Goal: Task Accomplishment & Management: Complete application form

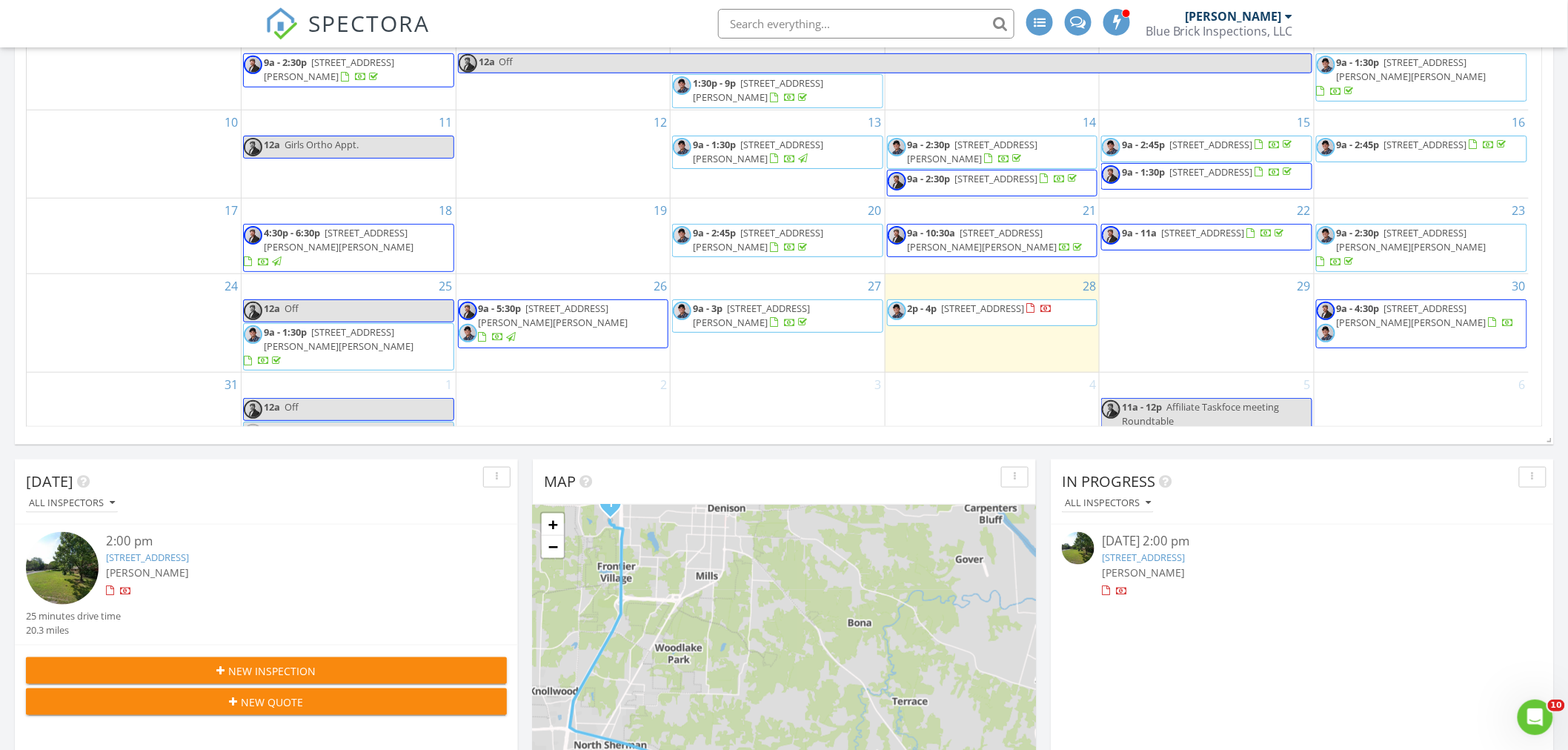
scroll to position [151, 0]
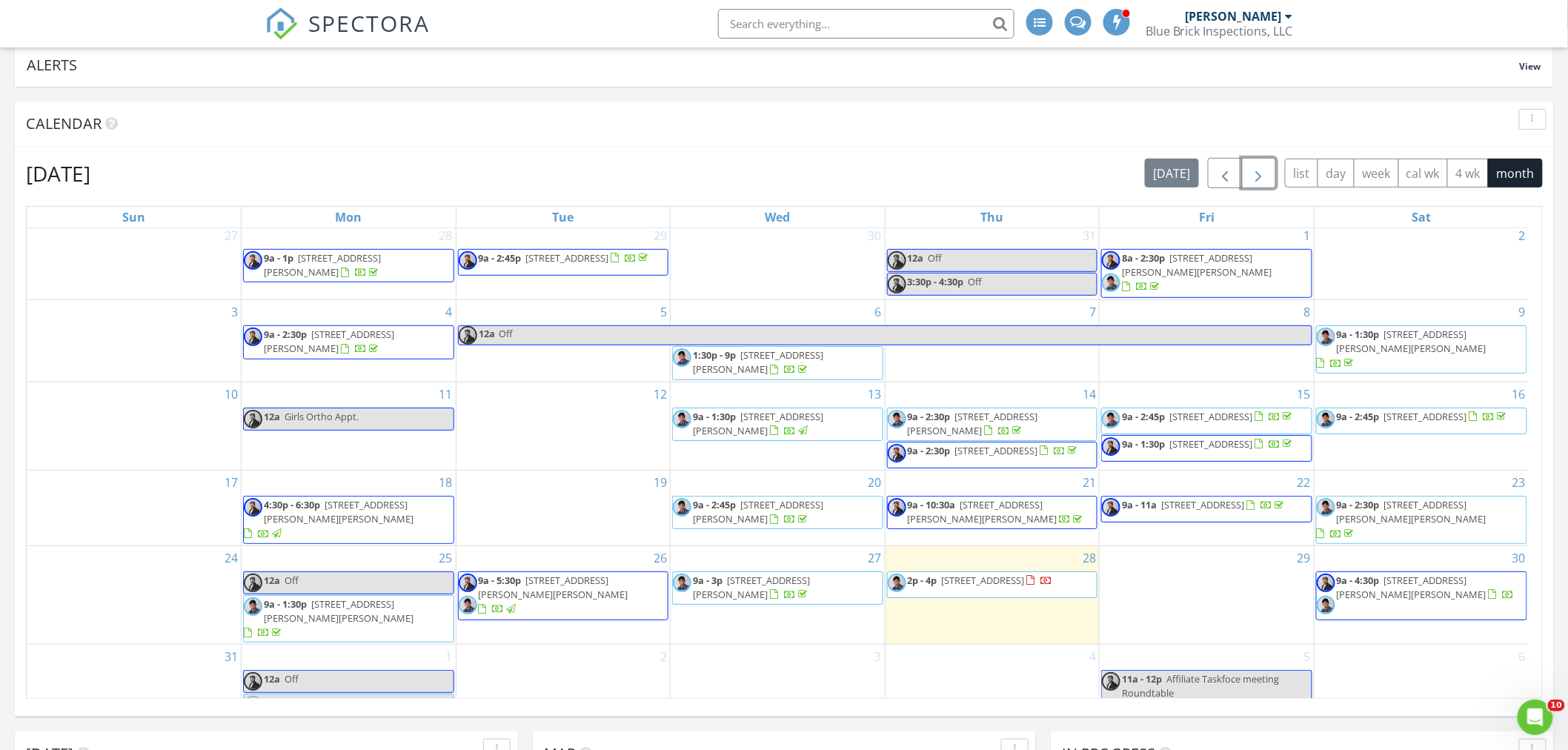
click at [1258, 178] on span "button" at bounding box center [1259, 174] width 18 height 18
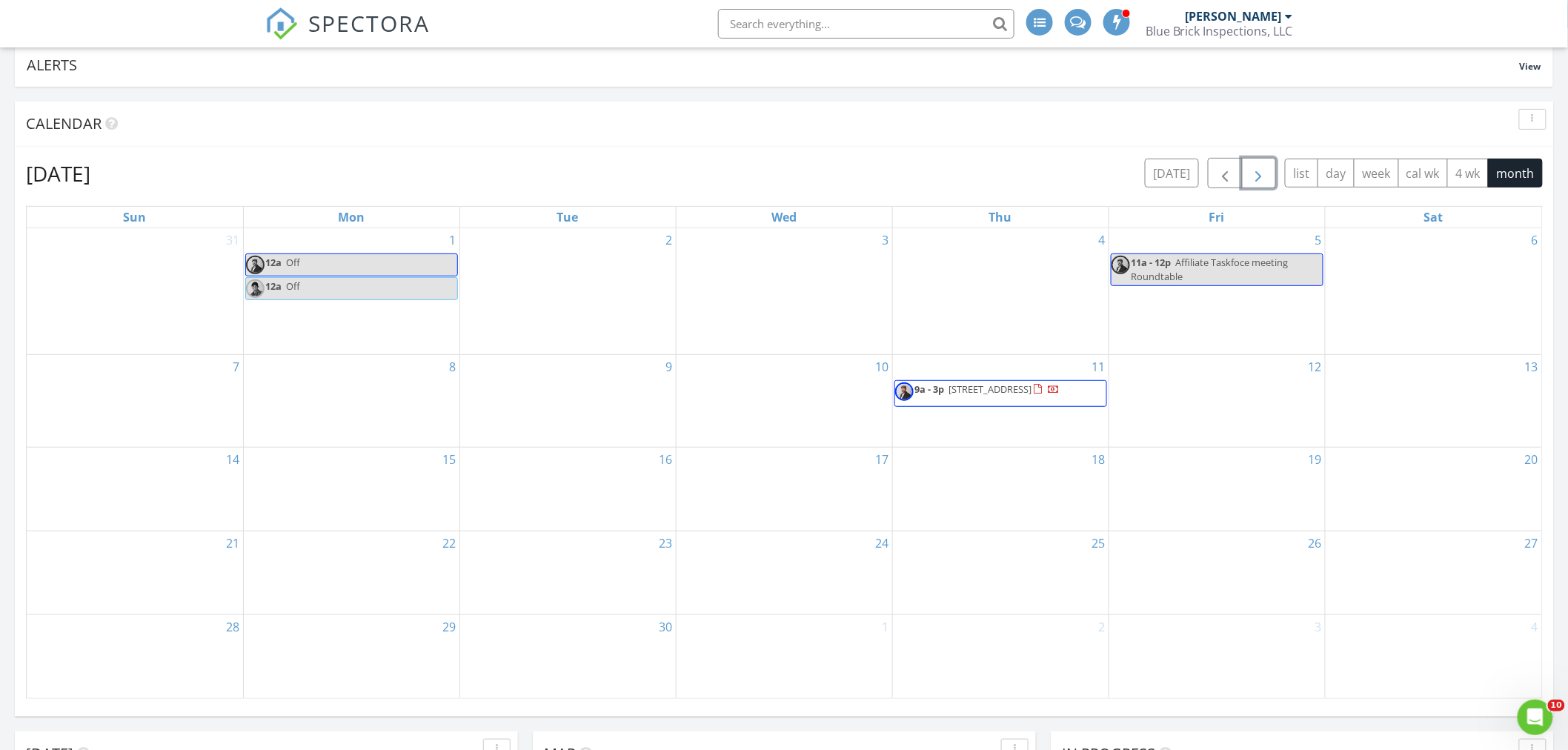
click at [1188, 378] on div "12" at bounding box center [1218, 401] width 216 height 92
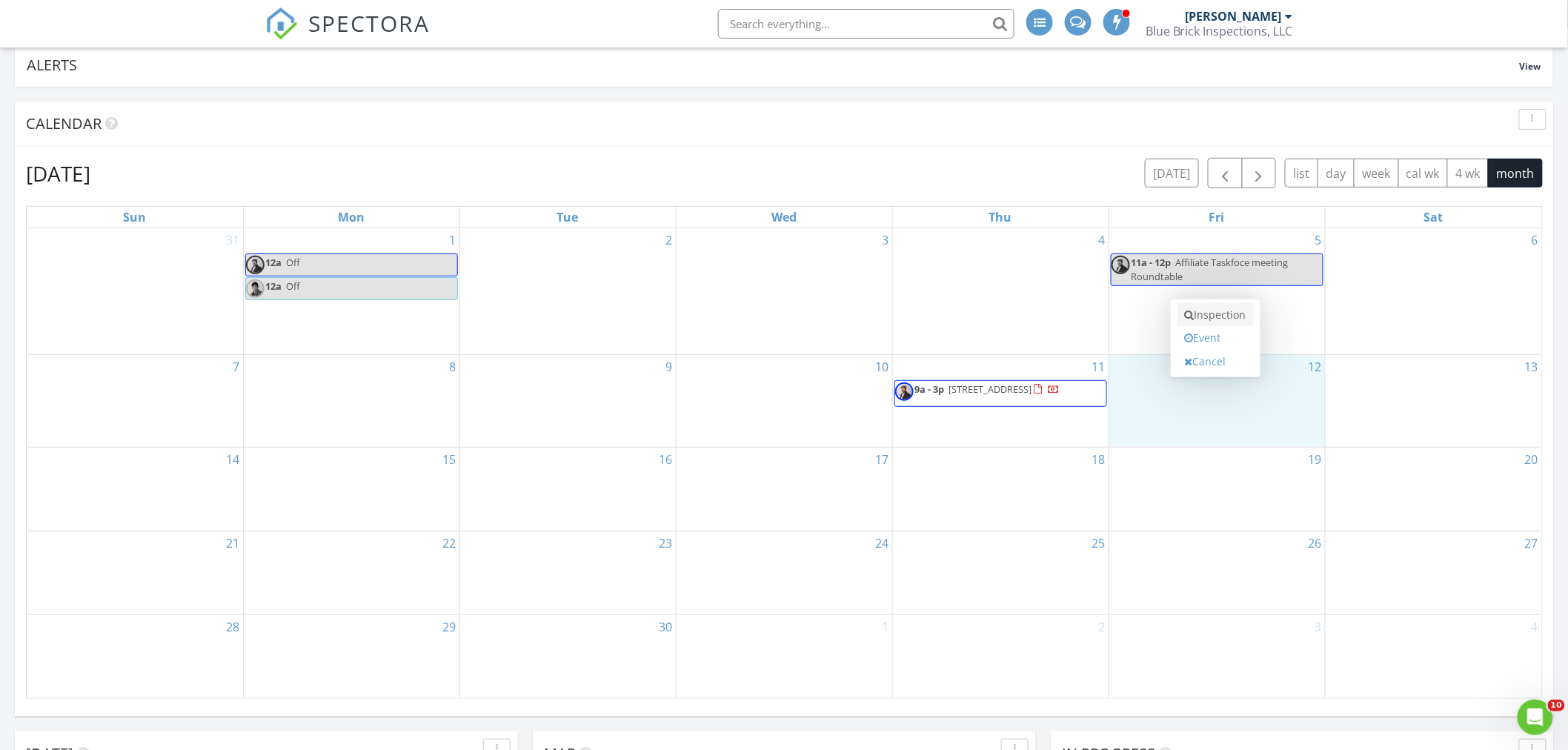
click at [1205, 311] on link "Inspection" at bounding box center [1215, 315] width 76 height 23
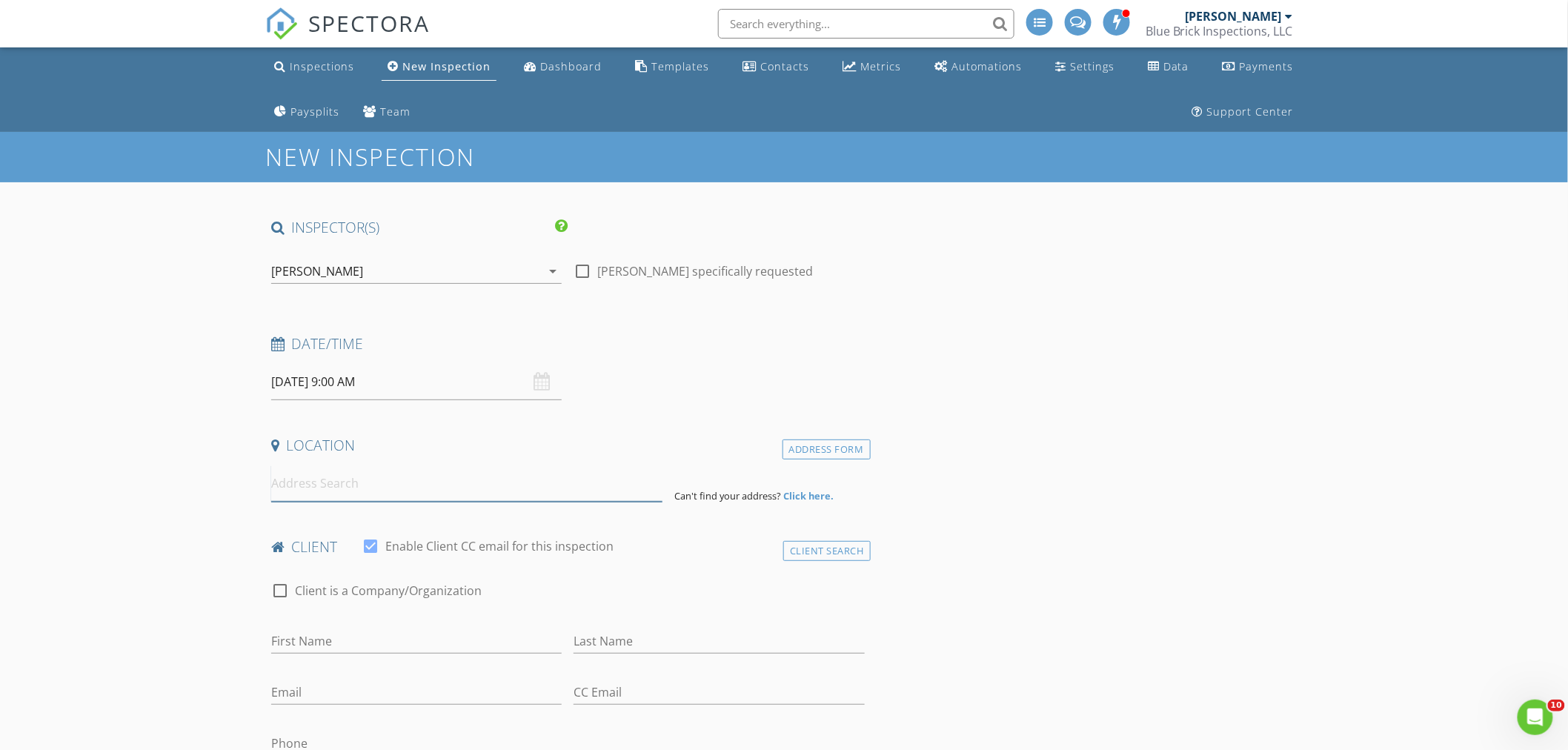
click at [316, 487] on input at bounding box center [467, 484] width 391 height 36
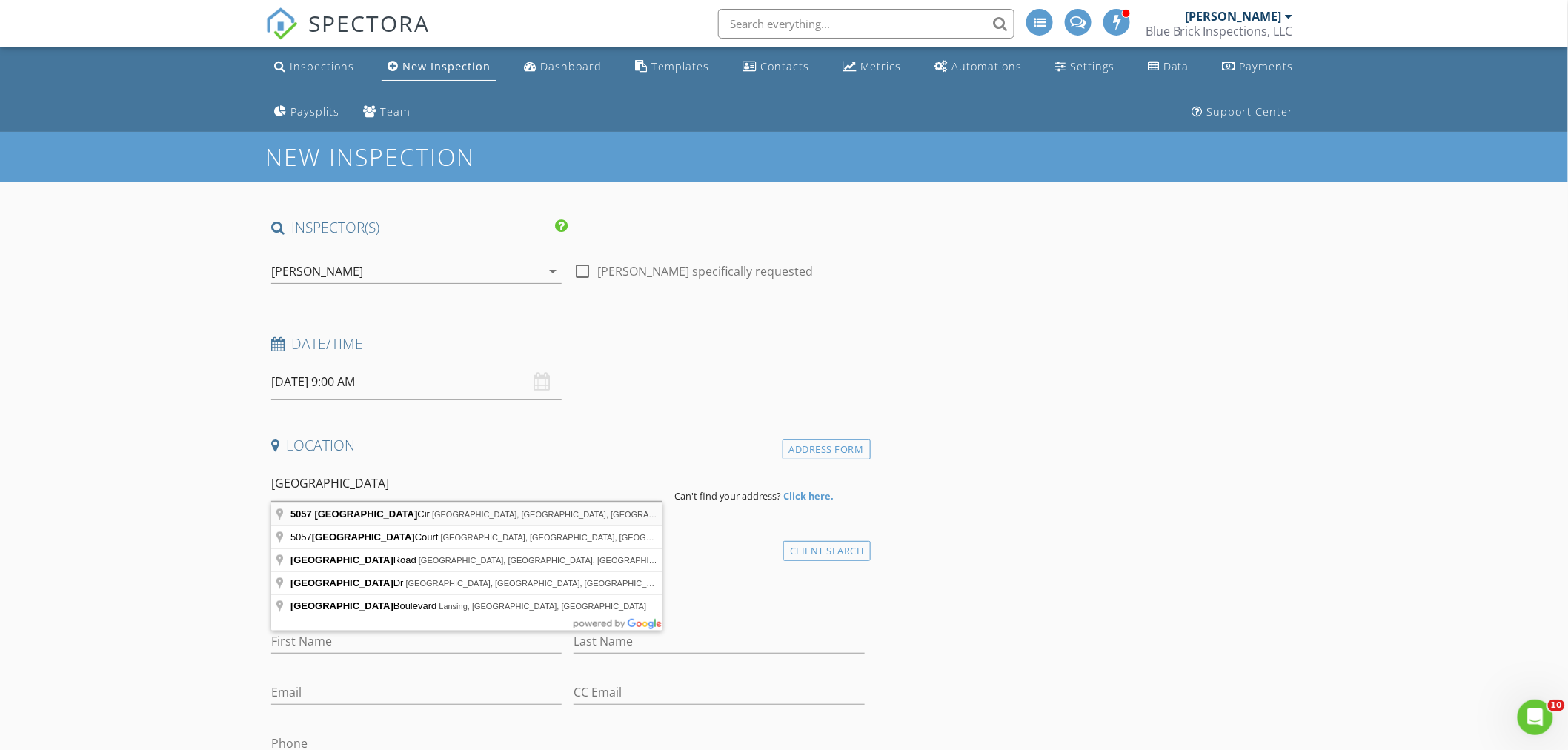
type input "[STREET_ADDRESS]"
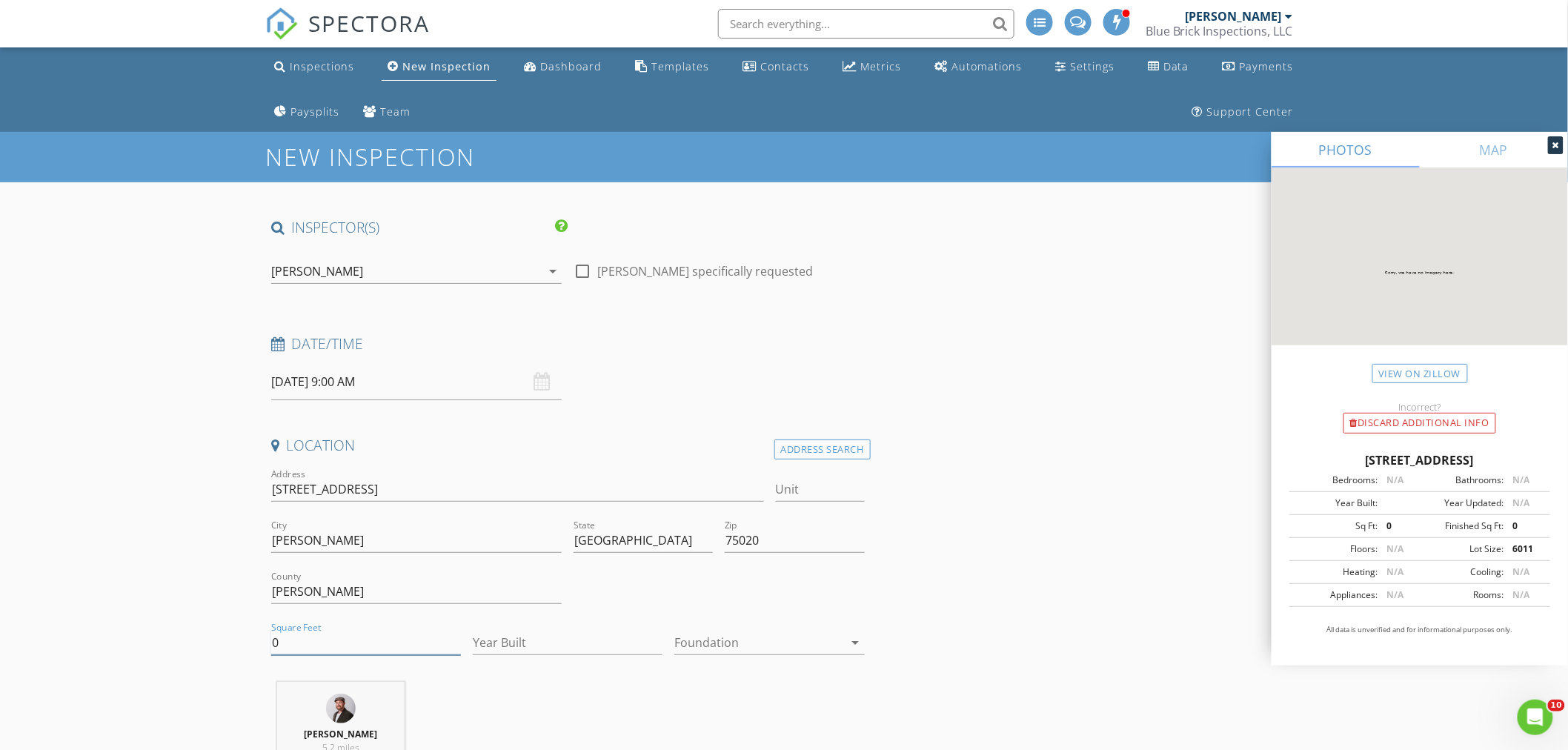
drag, startPoint x: 276, startPoint y: 644, endPoint x: 263, endPoint y: 645, distance: 13.0
type input "3221"
click at [524, 643] on input "Year Built" at bounding box center [567, 643] width 189 height 24
type input "2024"
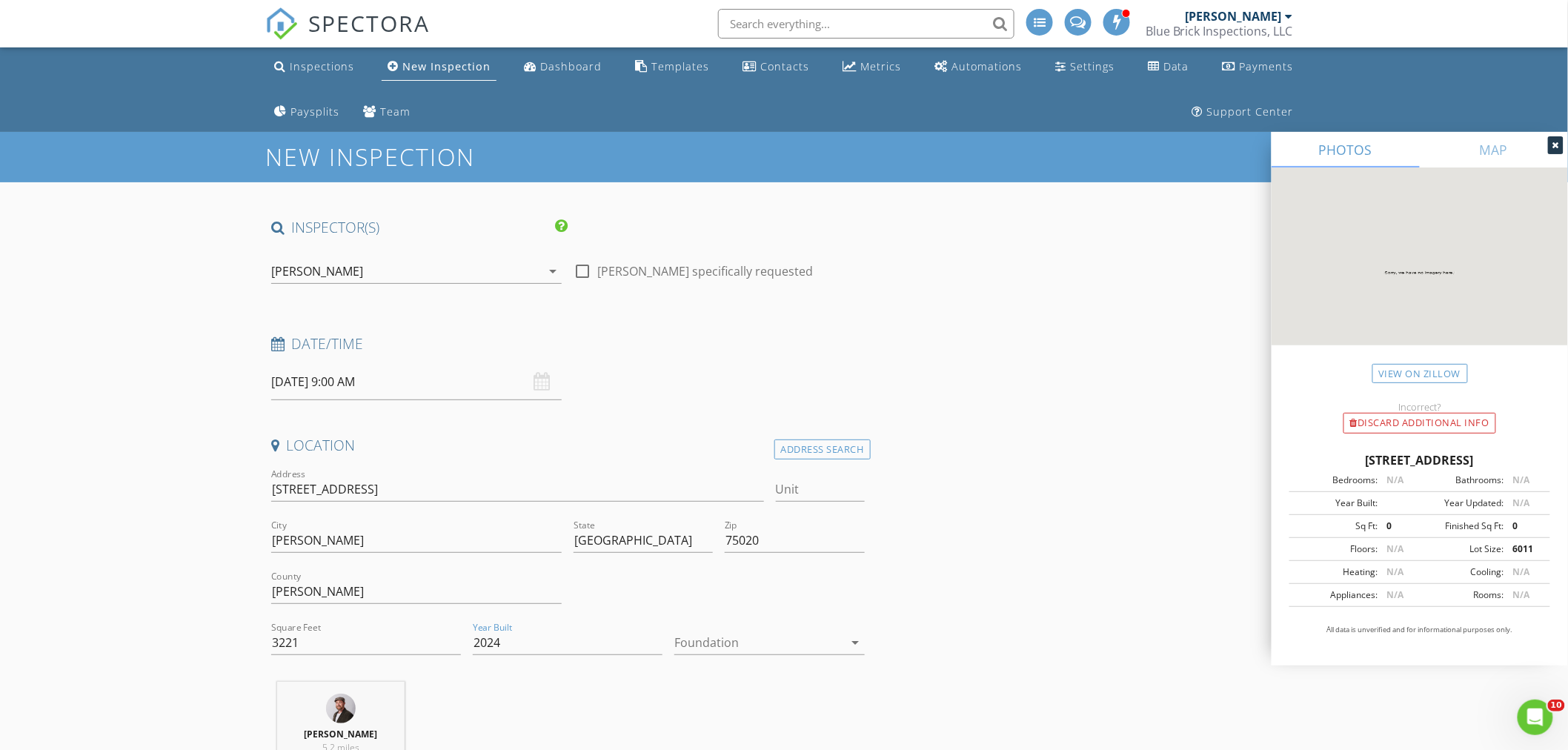
click at [709, 640] on div at bounding box center [759, 642] width 169 height 23
click at [707, 691] on div "Slab" at bounding box center [770, 688] width 166 height 18
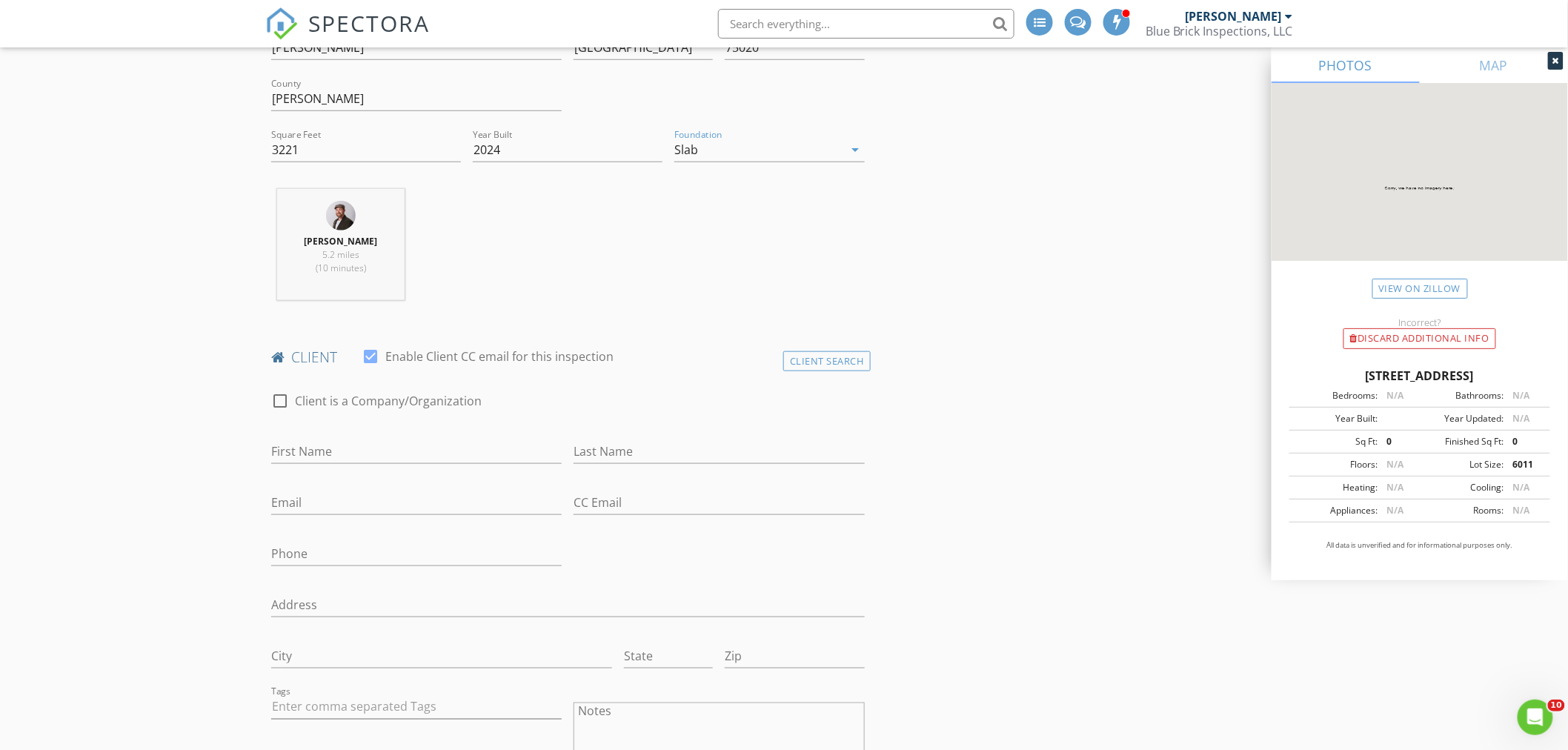
scroll to position [494, 0]
click at [307, 452] on input "First Name" at bounding box center [416, 451] width 291 height 24
type input "Kristen"
click at [642, 442] on input "Last Name" at bounding box center [719, 451] width 291 height 24
type input "Thompson"
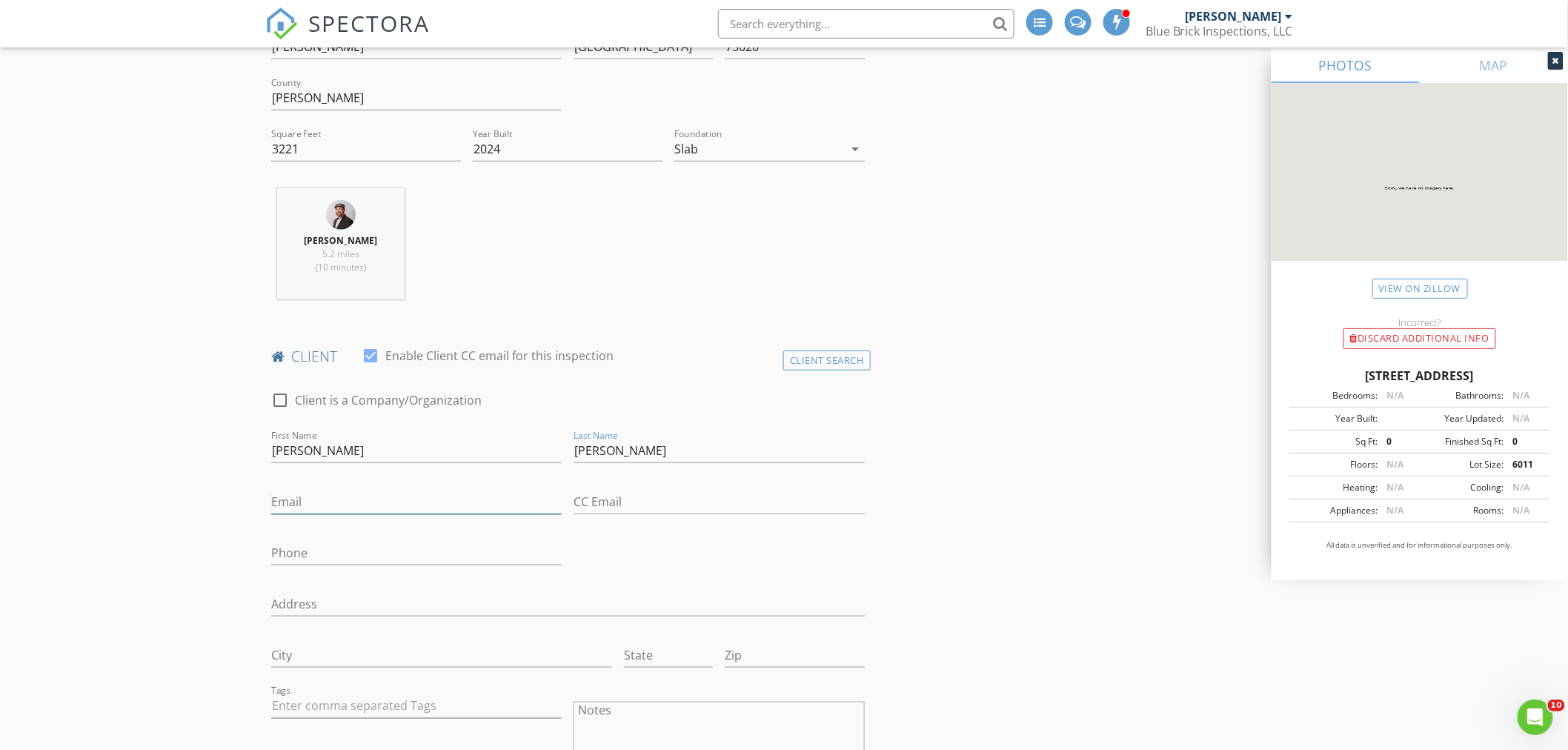
click at [462, 505] on input "Email" at bounding box center [416, 502] width 291 height 24
click at [426, 557] on input "Phone" at bounding box center [416, 557] width 291 height 24
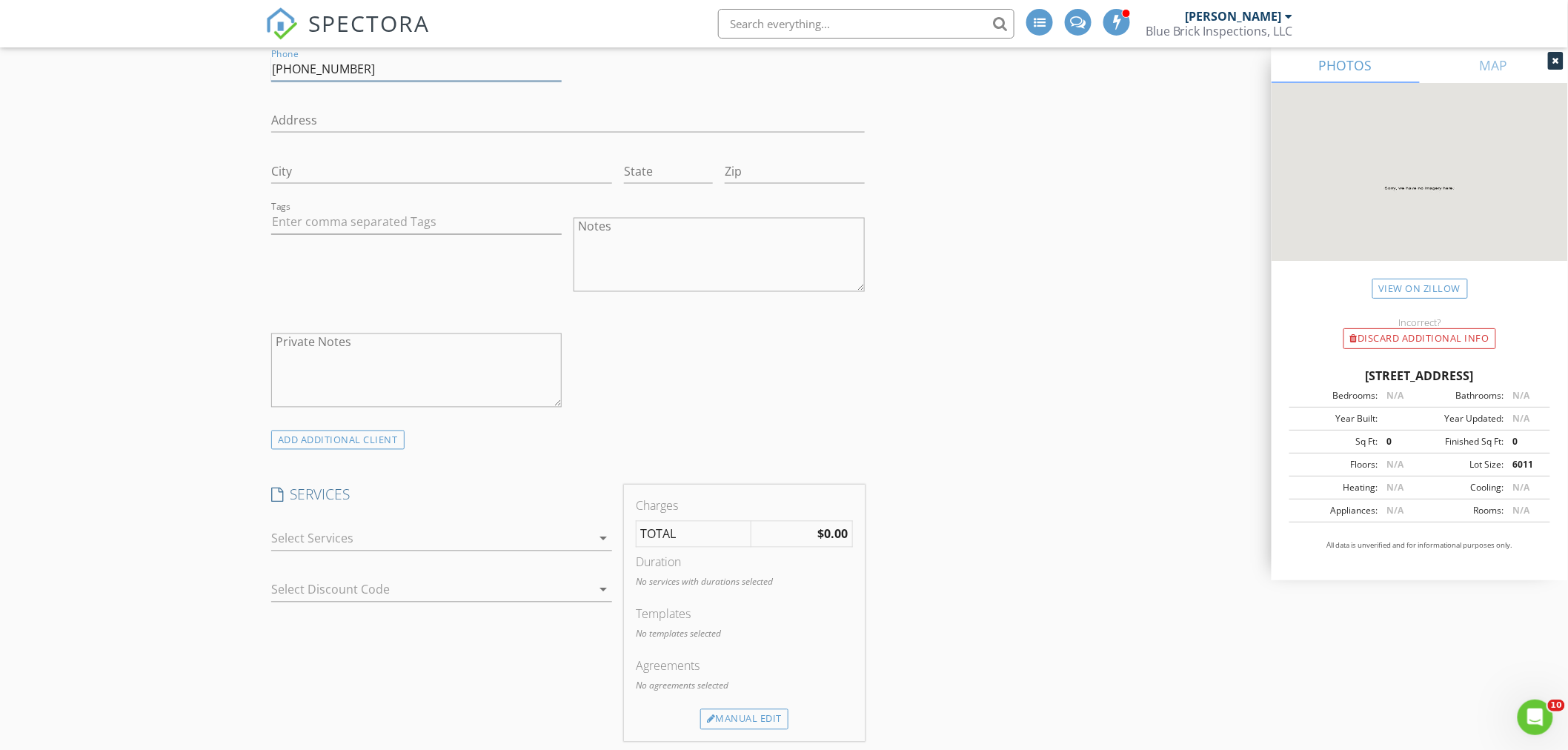
scroll to position [989, 0]
type input "903-647-7448"
click at [434, 539] on div at bounding box center [431, 532] width 320 height 23
click at [434, 539] on div "Texas Home Inspection" at bounding box center [393, 535] width 161 height 18
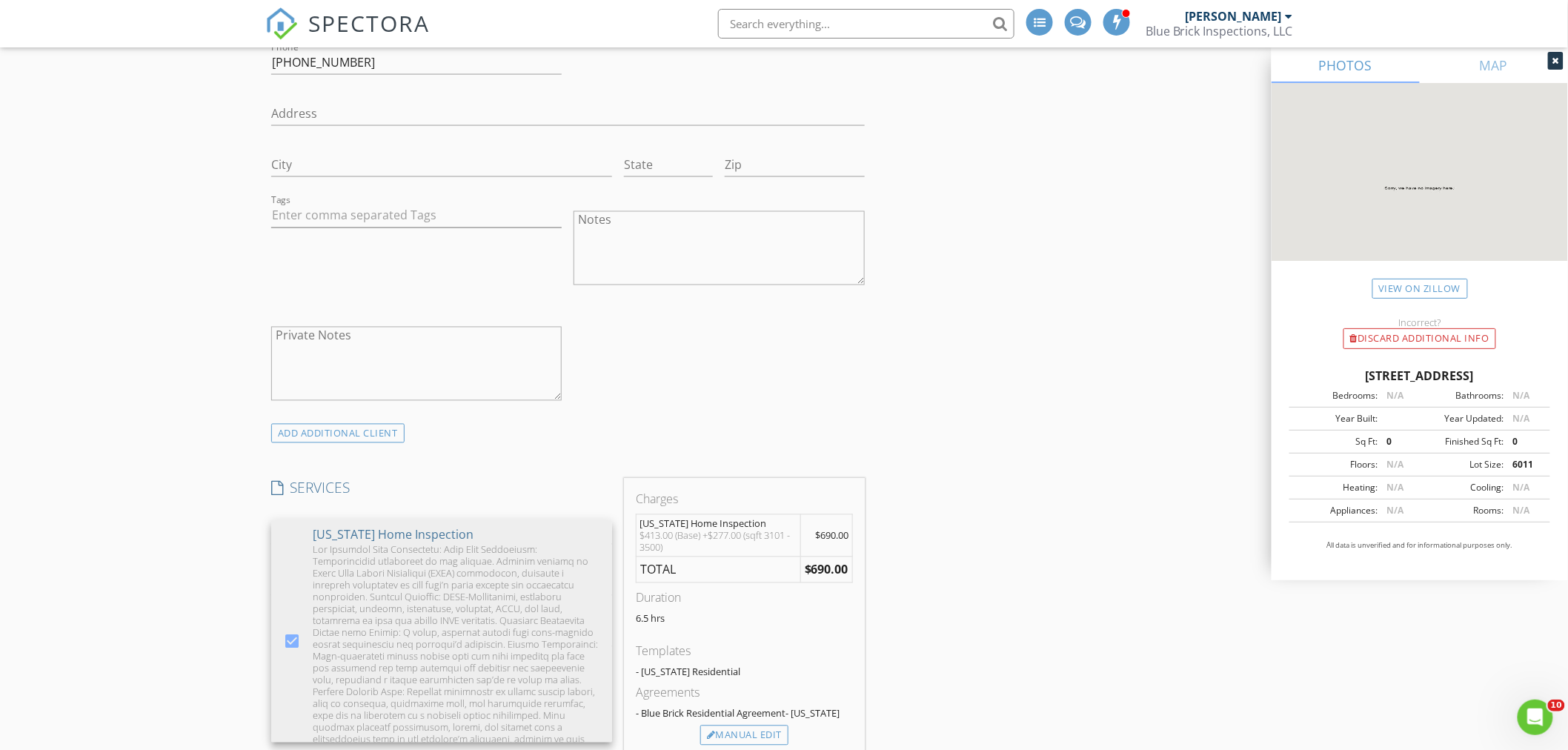
click at [150, 568] on div "New Inspection INSPECTOR(S) check_box Simon Voight PRIMARY check_box_outline_bl…" at bounding box center [784, 725] width 1568 height 3163
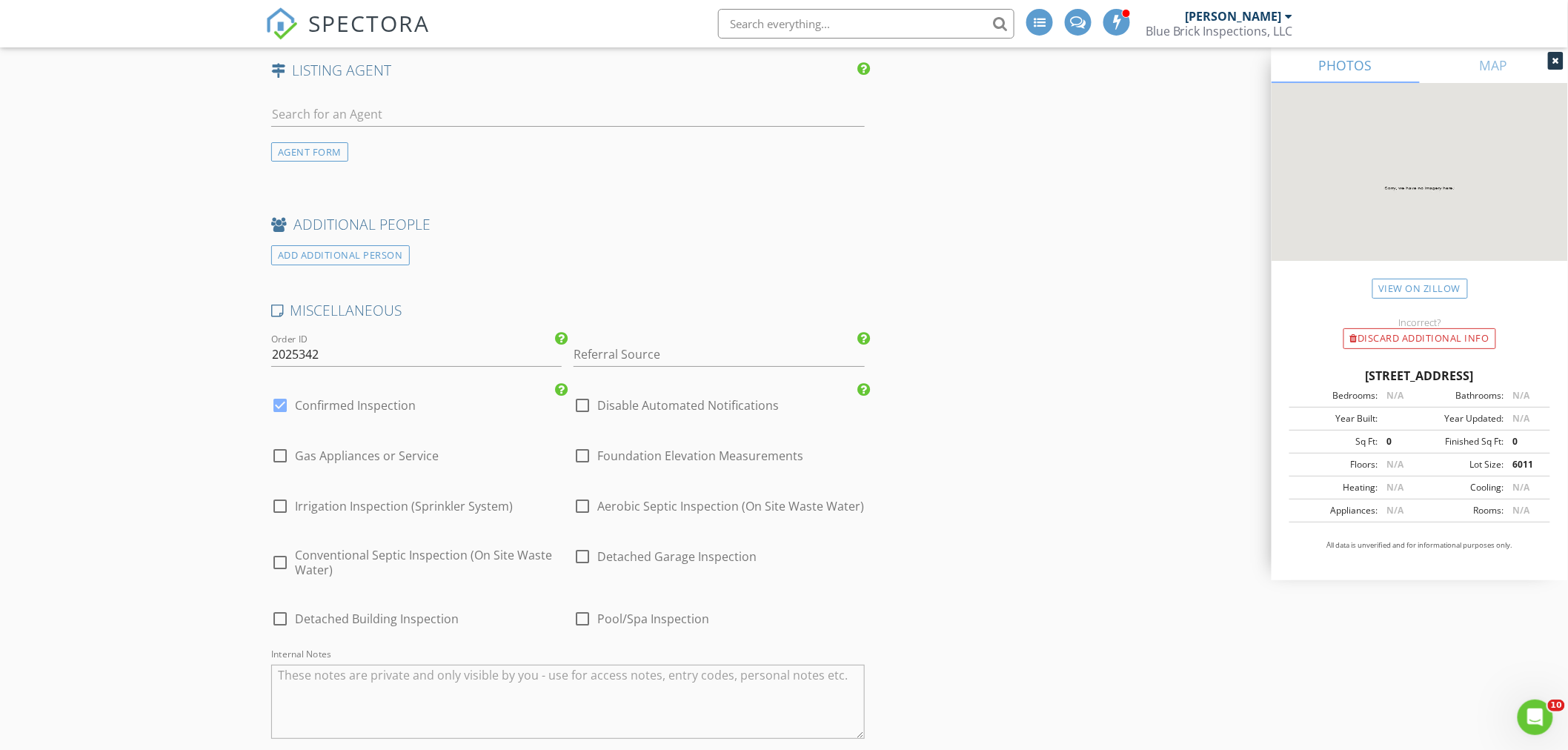
scroll to position [2224, 0]
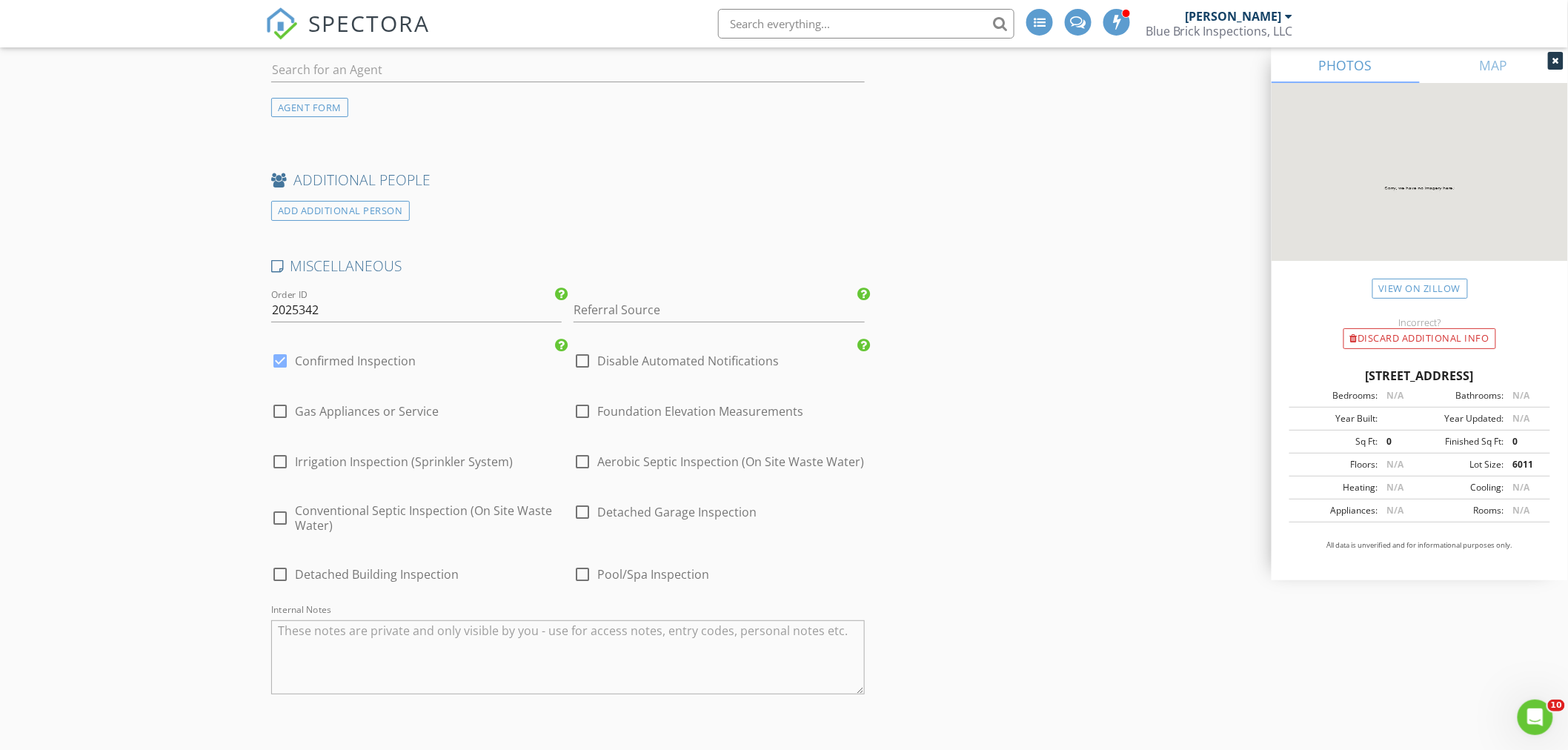
click at [277, 415] on div at bounding box center [279, 411] width 25 height 25
checkbox input "true"
click at [279, 463] on div at bounding box center [279, 462] width 25 height 25
checkbox input "true"
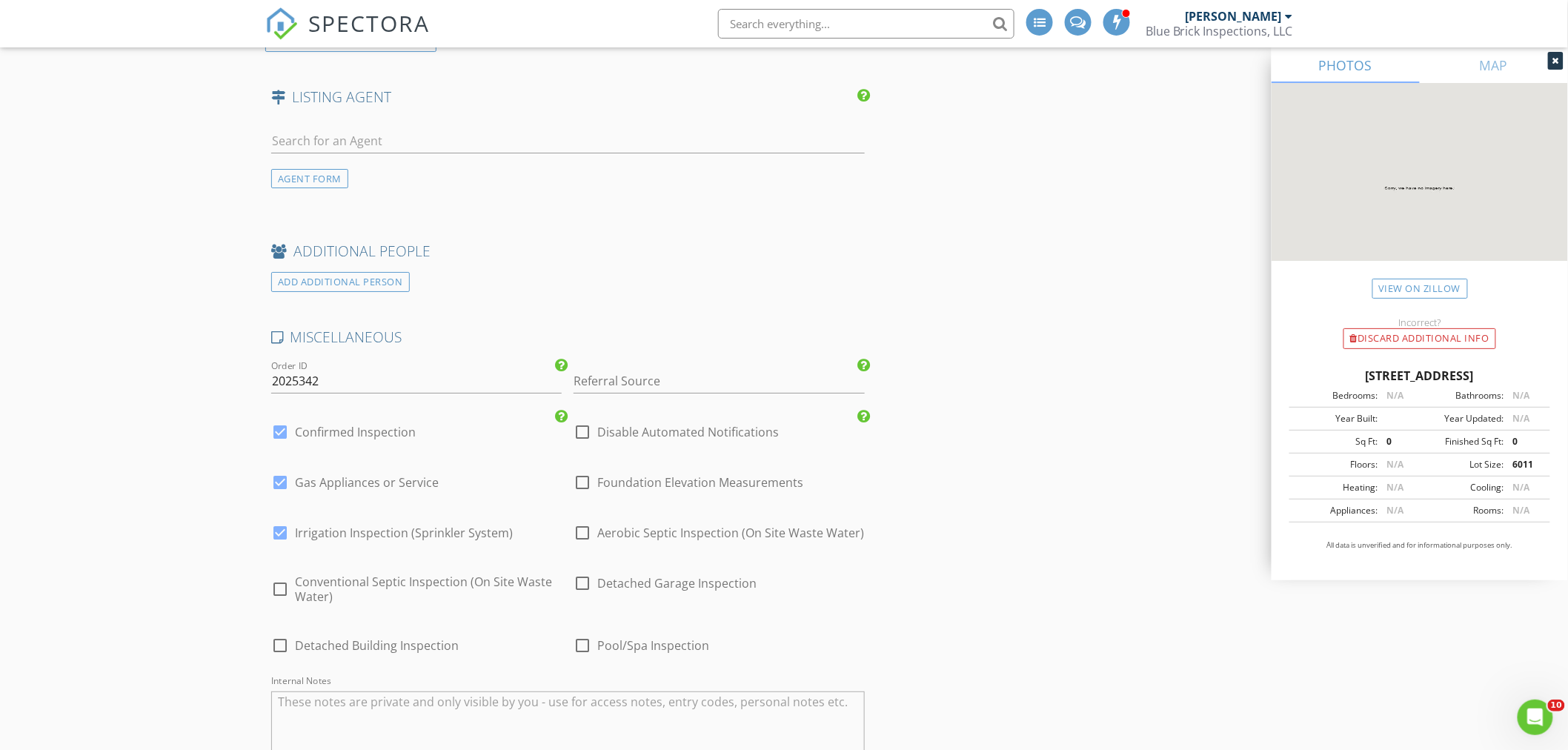
scroll to position [2094, 0]
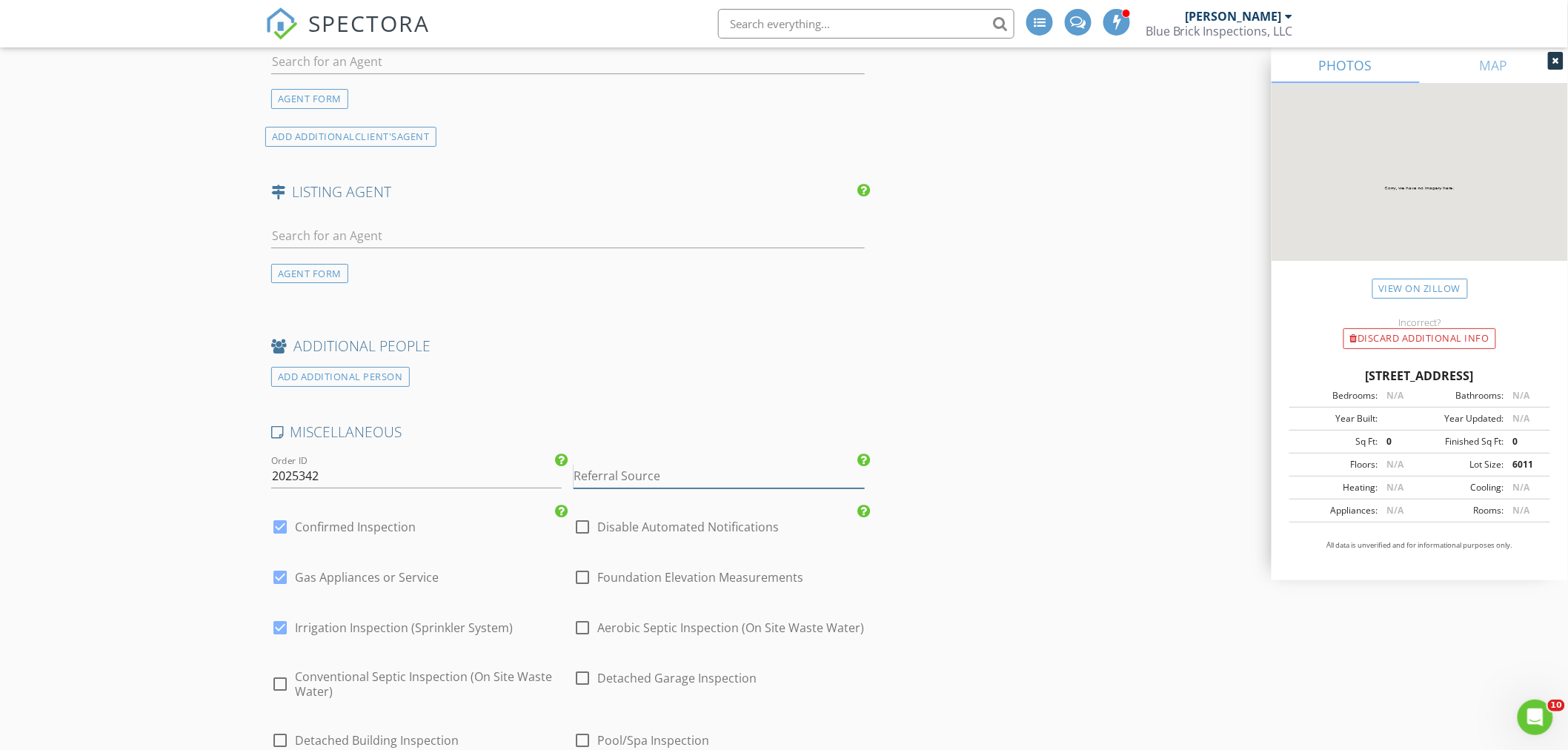
click at [661, 475] on input "Referral Source" at bounding box center [719, 477] width 291 height 24
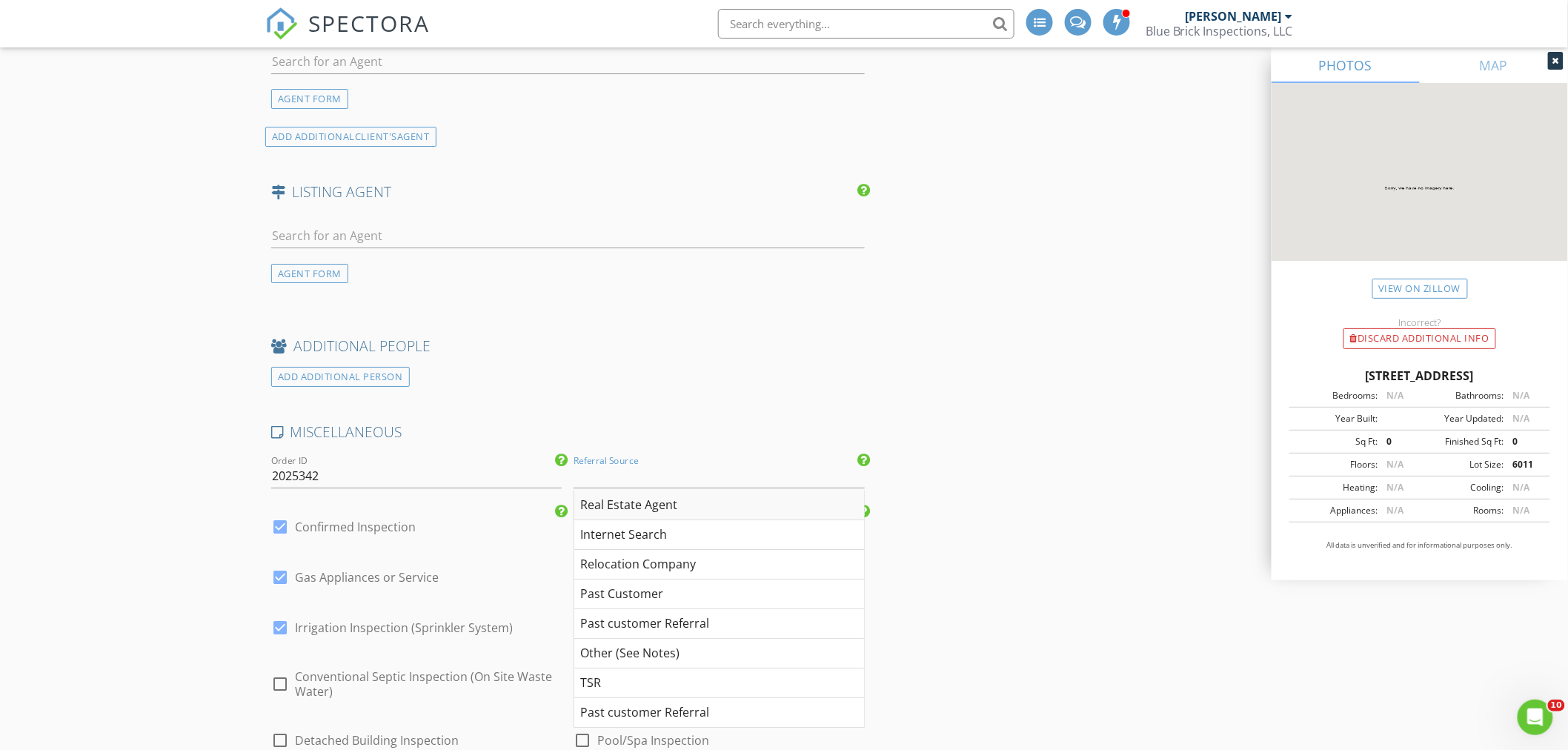
click at [668, 508] on div "Real Estate Agent" at bounding box center [719, 505] width 289 height 29
type input "Real Estate Agent"
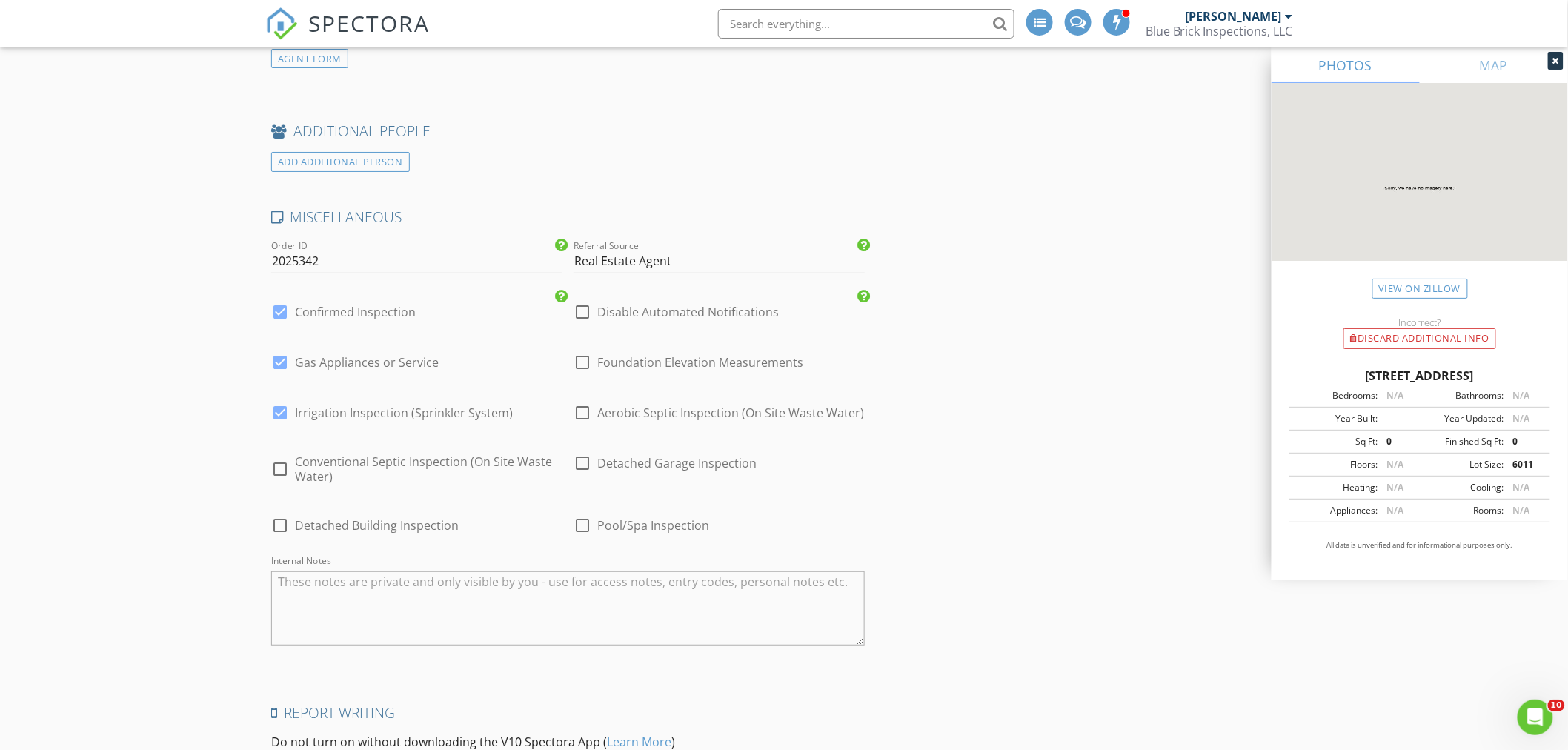
scroll to position [2341, 0]
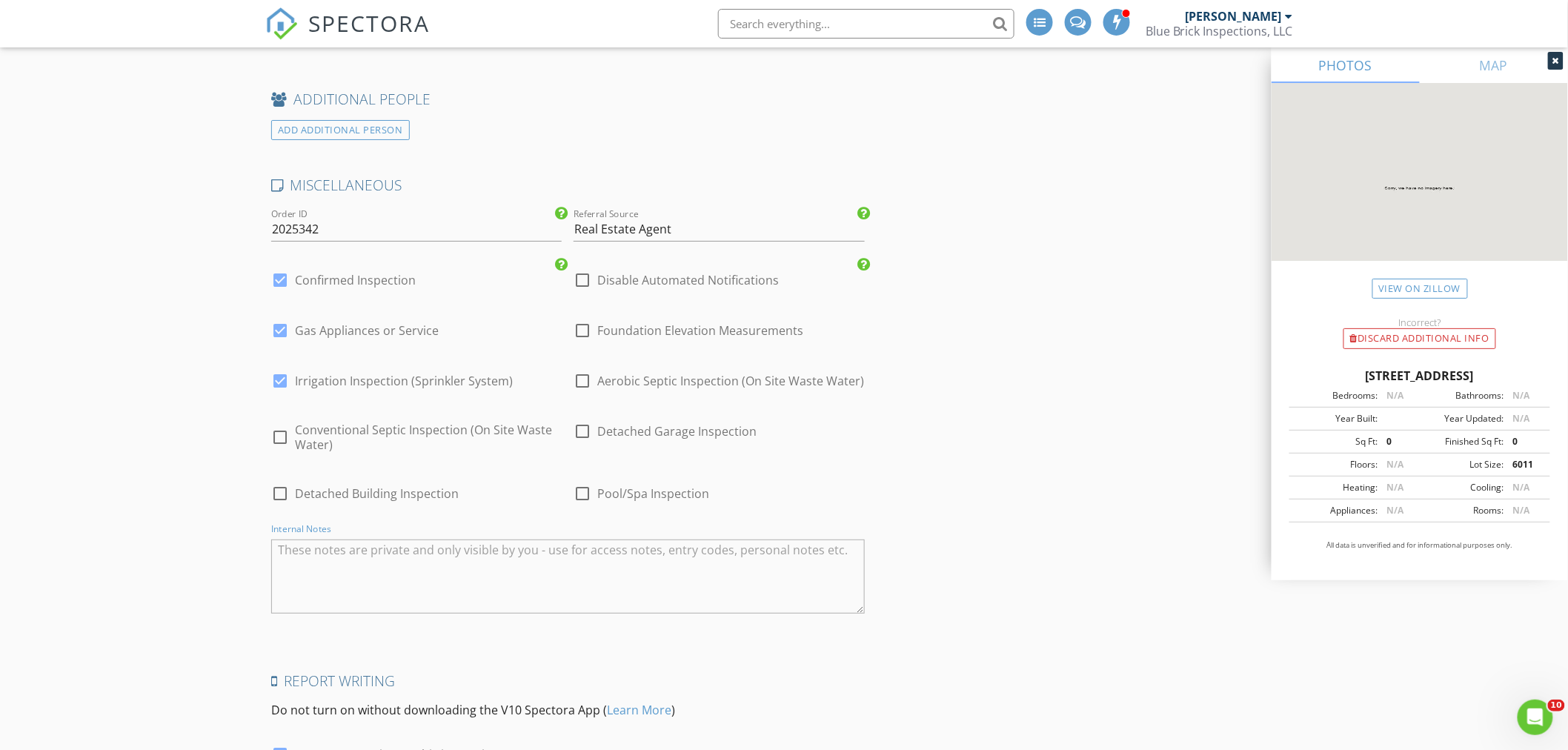
click at [353, 566] on textarea "Internal Notes" at bounding box center [568, 577] width 593 height 74
click at [402, 565] on textarea "Internal Notes" at bounding box center [568, 577] width 593 height 74
click at [341, 549] on textarea "Amy Moore Family" at bounding box center [568, 577] width 593 height 74
click at [338, 549] on textarea "Amy Moore Family" at bounding box center [568, 577] width 593 height 74
type textarea "Amy Moore's Family"
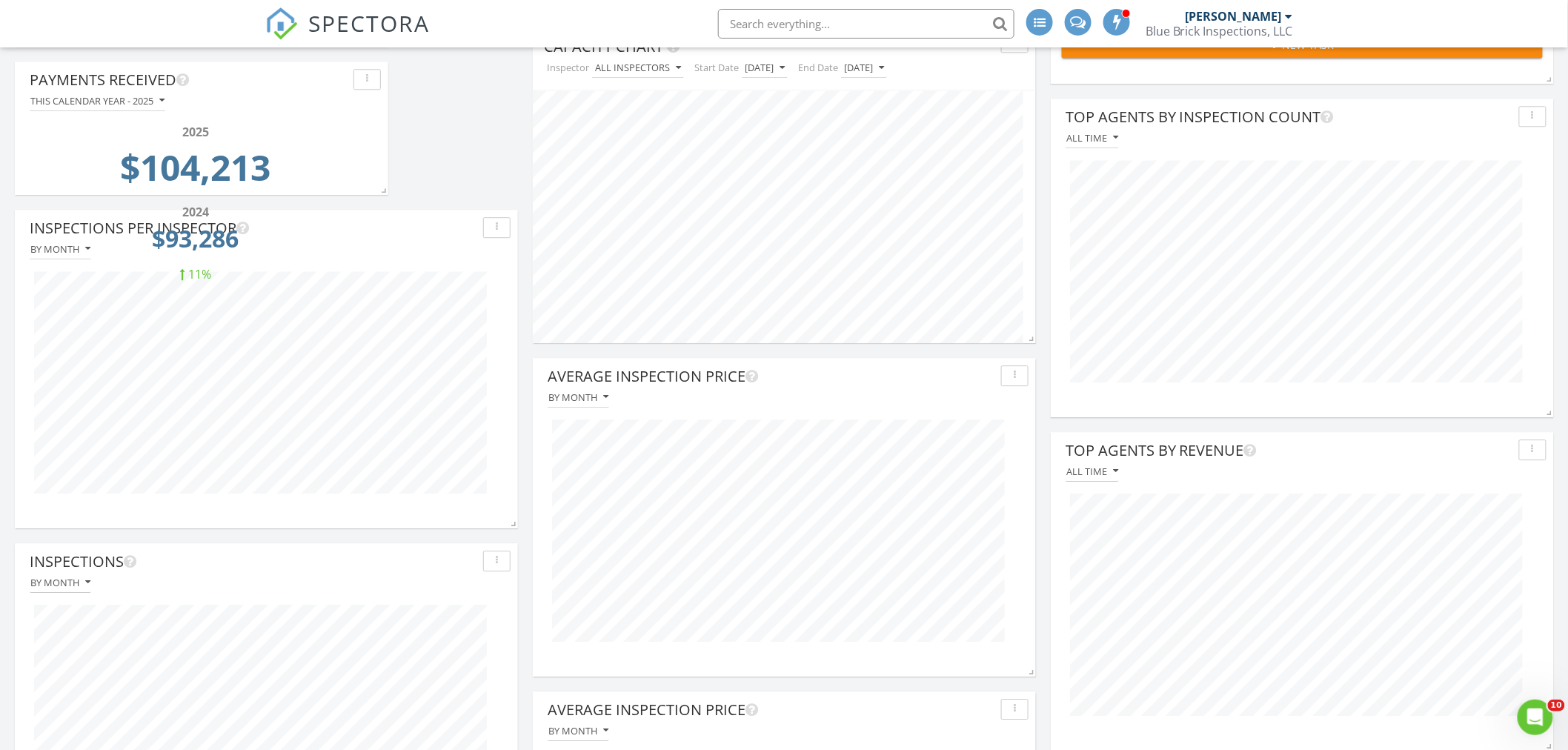
scroll to position [1647, 0]
